Goal: Transaction & Acquisition: Purchase product/service

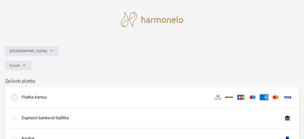
click at [17, 95] on input "radio" at bounding box center [14, 97] width 5 height 5
radio input "true"
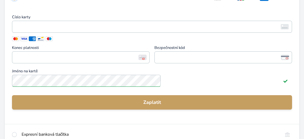
scroll to position [99, 0]
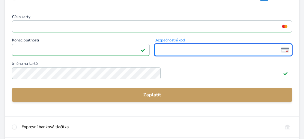
click at [154, 46] on span "<p>Your browser does not support iframes.</p>" at bounding box center [223, 50] width 138 height 12
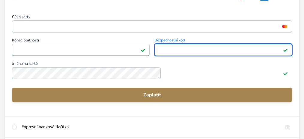
click at [87, 91] on span "Zaplatit" at bounding box center [152, 94] width 270 height 7
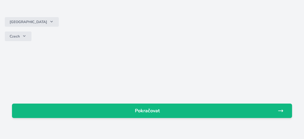
scroll to position [49, 0]
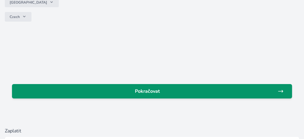
click at [278, 90] on icon at bounding box center [280, 91] width 4 height 2
